Goal: Task Accomplishment & Management: Use online tool/utility

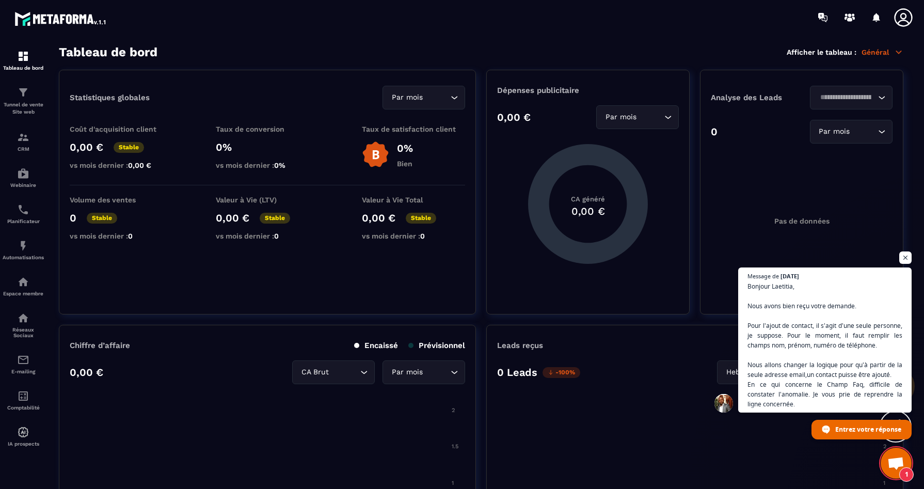
click at [897, 463] on span "Ouvrir le chat" at bounding box center [895, 464] width 17 height 14
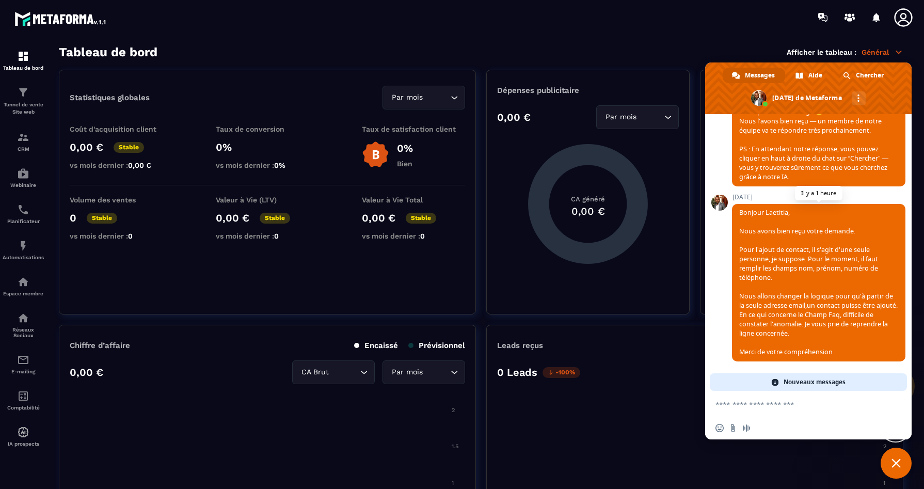
scroll to position [4253, 0]
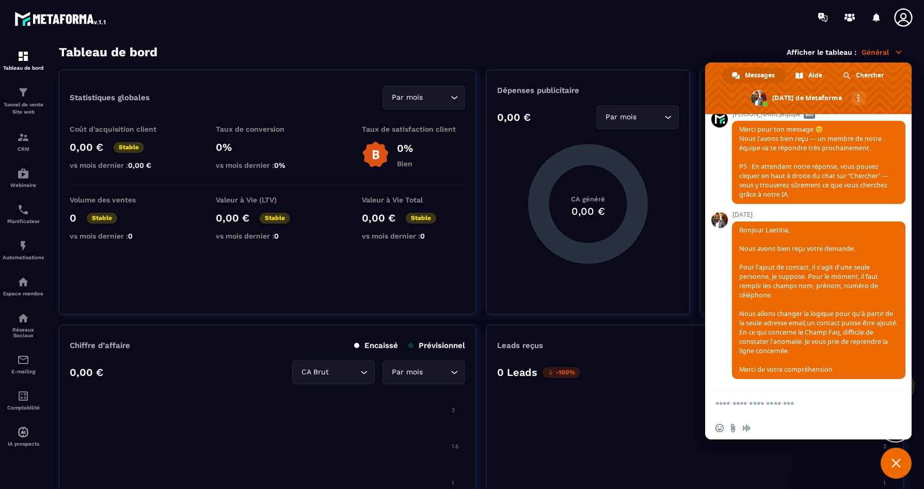
click at [806, 404] on textarea "Entrez votre message..." at bounding box center [796, 404] width 163 height 9
type textarea "*"
click at [898, 468] on span "Fermer le chat" at bounding box center [896, 463] width 31 height 31
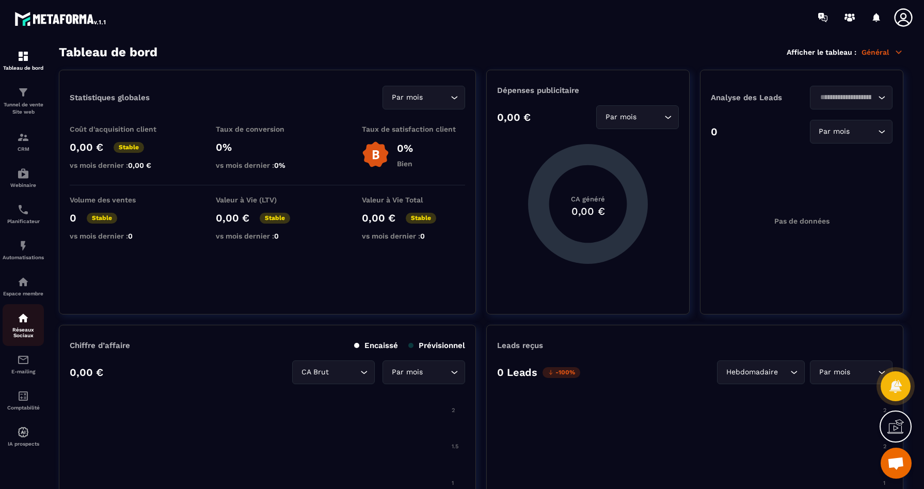
click at [23, 319] on img at bounding box center [23, 318] width 12 height 12
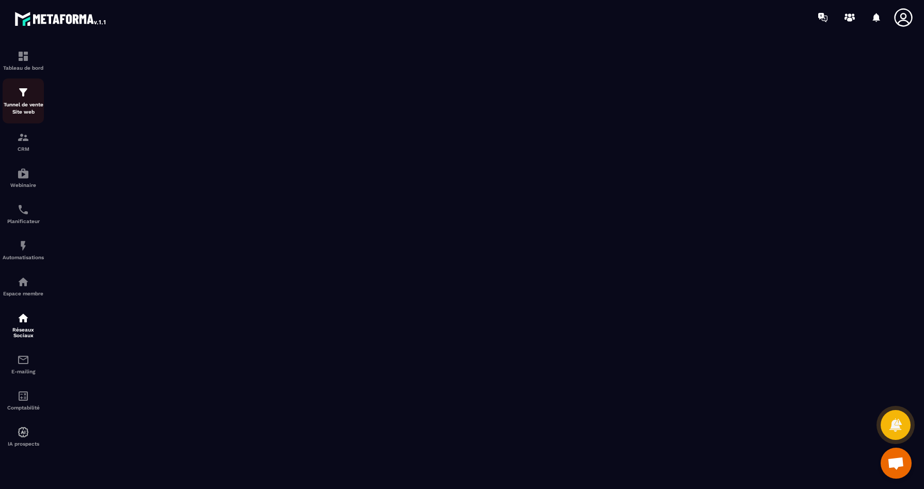
click at [23, 88] on img at bounding box center [23, 92] width 12 height 12
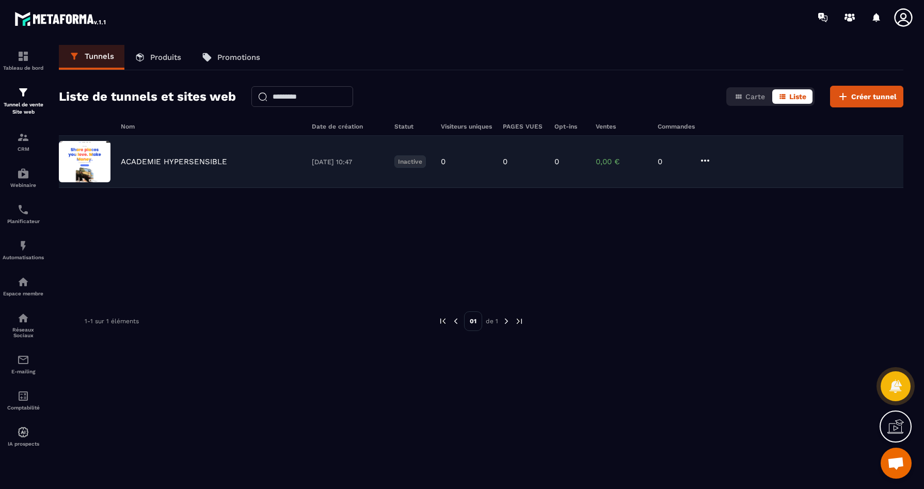
click at [190, 162] on p "ACADEMIE HYPERSENSIBLE" at bounding box center [174, 161] width 106 height 9
click at [196, 158] on p "ACADEMIE HYPERSENSIBLE" at bounding box center [174, 161] width 106 height 9
click at [97, 164] on img at bounding box center [85, 161] width 52 height 41
click at [148, 167] on div "ACADEMIE HYPERSENSIBLE [DATE] 10:47 Inactive 0 0 0 0,00 € 0" at bounding box center [481, 162] width 845 height 52
